Goal: Task Accomplishment & Management: Complete application form

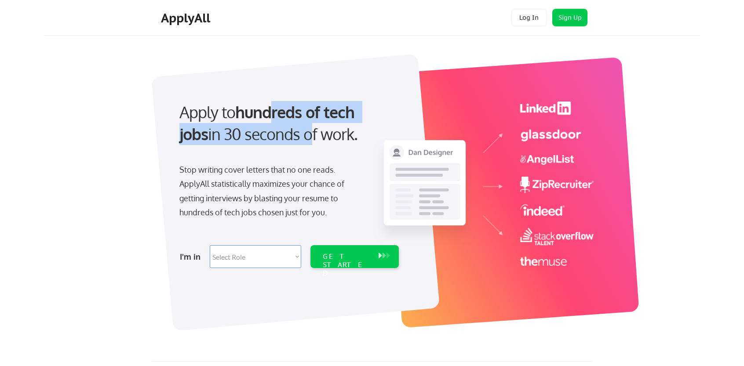
drag, startPoint x: 273, startPoint y: 112, endPoint x: 279, endPoint y: 138, distance: 26.5
click at [279, 138] on div "Apply to hundreds of tech jobs in 30 seconds of work." at bounding box center [287, 123] width 216 height 44
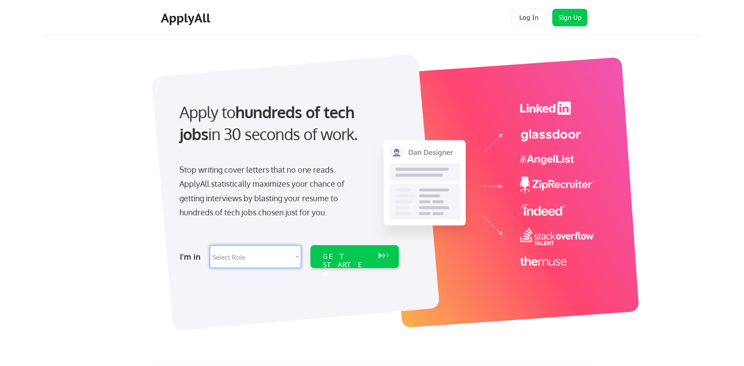
click at [292, 254] on select "Select Role Software Engineering Product Management Customer Success Sales UI/U…" at bounding box center [255, 256] width 91 height 23
select select ""marketing___comms""
click at [210, 245] on select "Select Role Software Engineering Product Management Customer Success Sales UI/U…" at bounding box center [255, 256] width 91 height 23
select select ""marketing___comms""
click at [341, 259] on div "GET STARTED" at bounding box center [346, 264] width 47 height 25
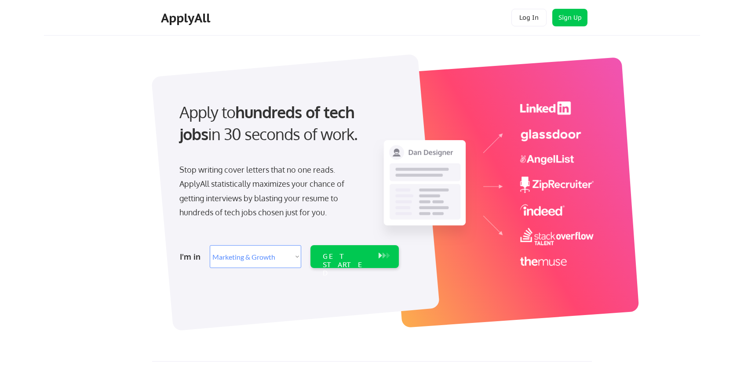
select select ""marketing___comms""
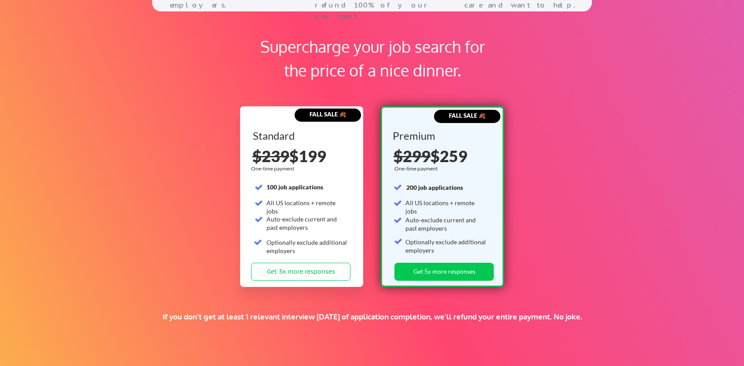
scroll to position [1303, 0]
